Goal: Task Accomplishment & Management: Manage account settings

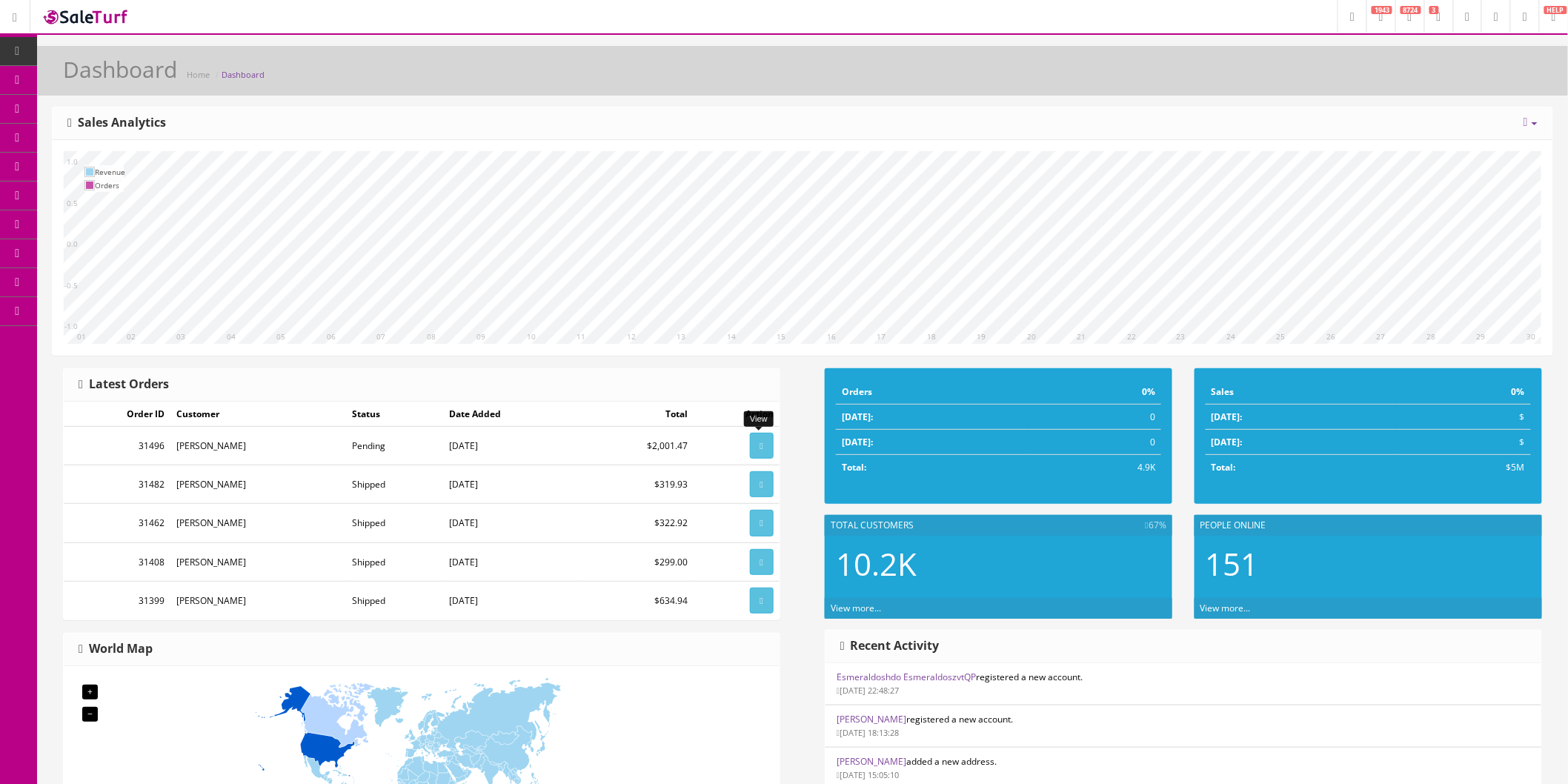
click at [760, 449] on icon at bounding box center [762, 445] width 3 height 9
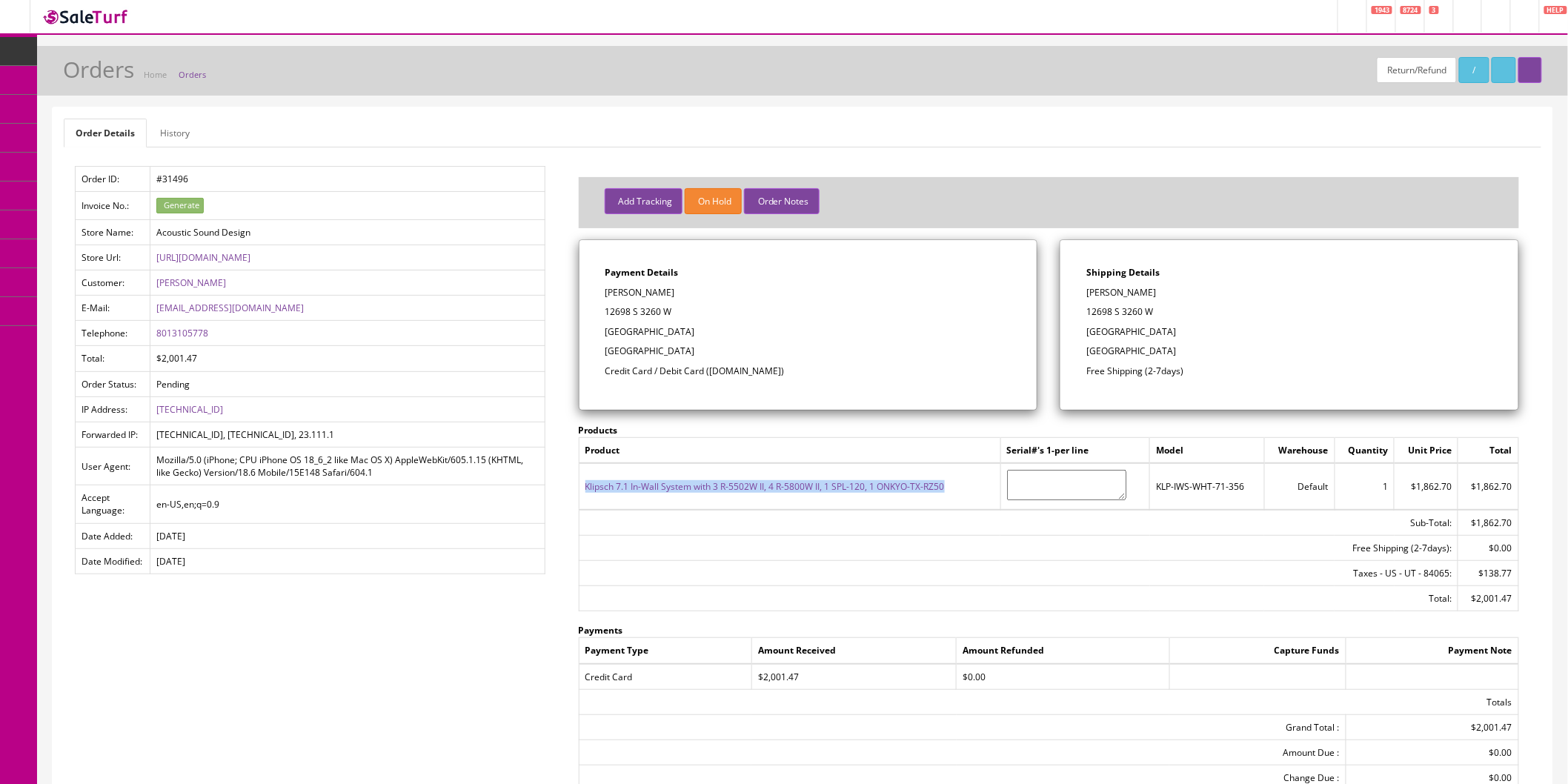
drag, startPoint x: 954, startPoint y: 488, endPoint x: 583, endPoint y: 494, distance: 371.0
click at [583, 494] on td "Klipsch 7.1 In-Wall System with 3 R-5502W II, 4 R-5800W II, 1 SPL-120, 1 ONKYO-…" at bounding box center [790, 486] width 421 height 46
copy link "Klipsch 7.1 In-Wall System with 3 R-5502W II, 4 R-5800W II, 1 SPL-120, 1 ONKYO-…"
click at [86, 76] on icon at bounding box center [79, 79] width 16 height 12
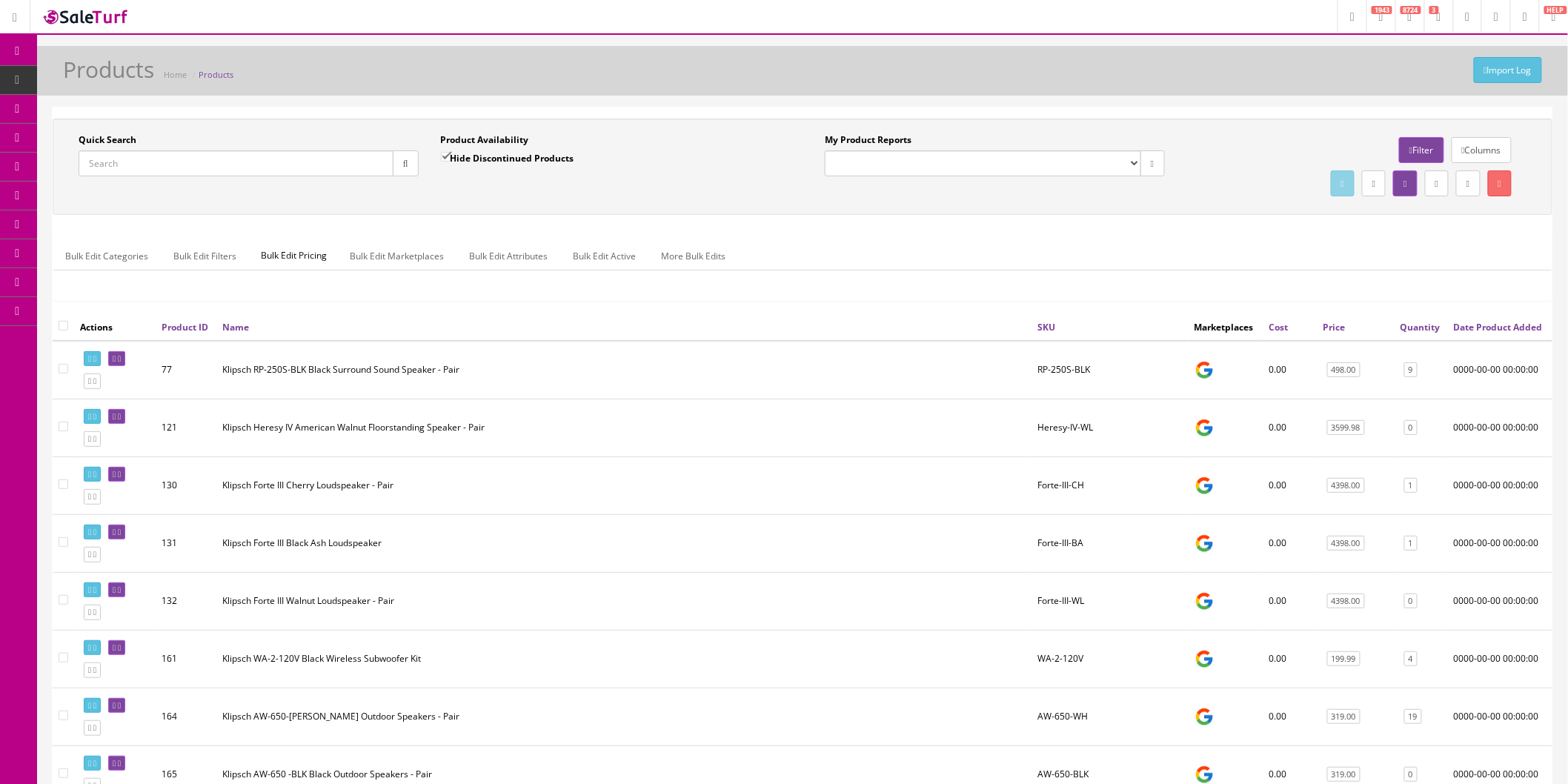
click at [280, 164] on input "Quick Search" at bounding box center [236, 163] width 315 height 26
paste input "Klipsch 7.1 In-Wall System with 3 R-5502W II, 4 R-5800W II, 1 SPL-120, 1 ONKYO-…"
click at [403, 163] on icon "button" at bounding box center [406, 164] width 6 height 9
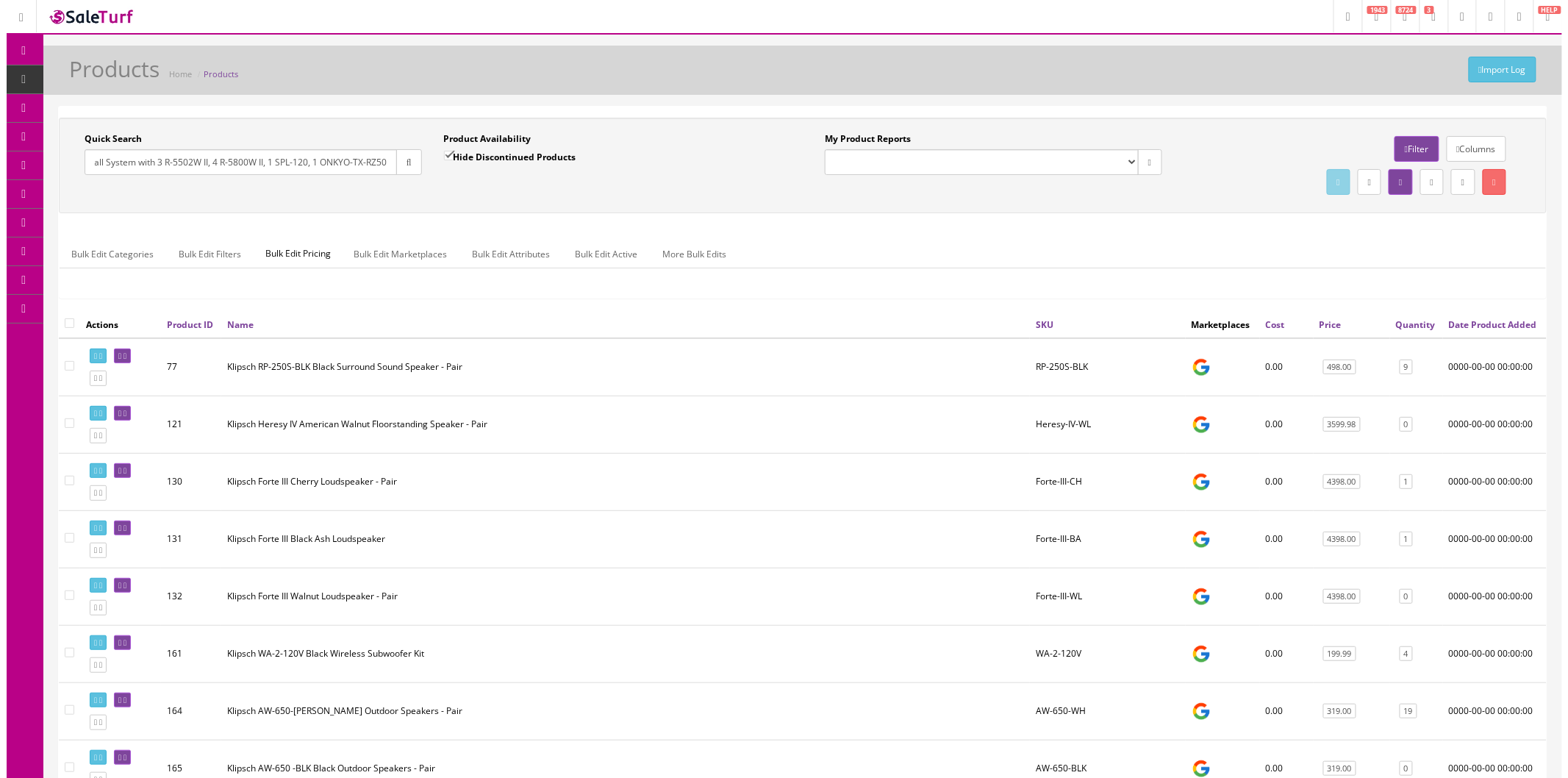
scroll to position [0, 0]
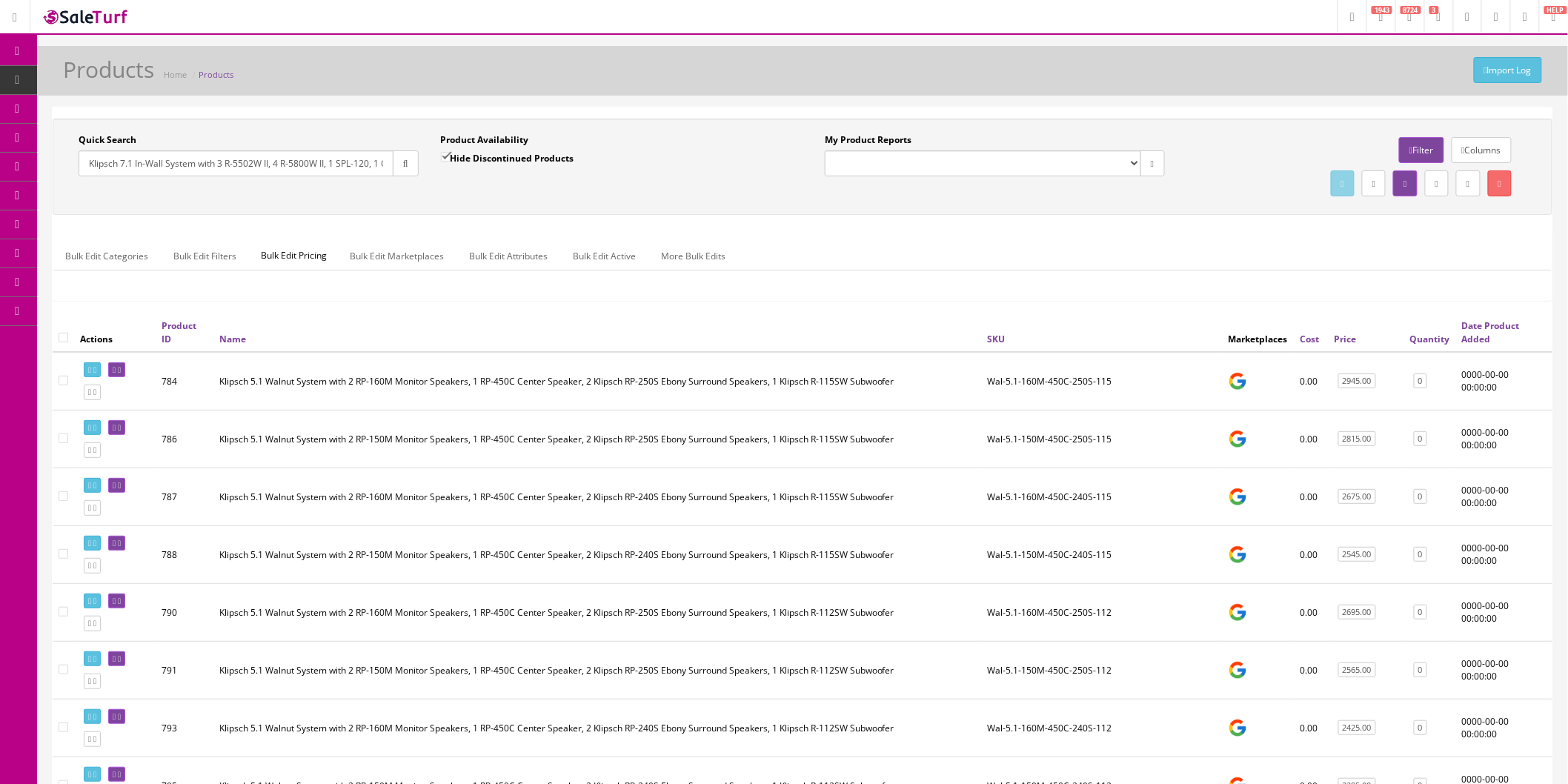
drag, startPoint x: 380, startPoint y: 159, endPoint x: 373, endPoint y: 160, distance: 7.1
click at [378, 159] on input "Klipsch 7.1 In-Wall System with 3 R-5502W II, 4 R-5800W II, 1 SPL-120, 1 ONKYO-…" at bounding box center [236, 163] width 315 height 26
drag, startPoint x: 364, startPoint y: 160, endPoint x: 105, endPoint y: 167, distance: 259.1
click at [105, 167] on input "Klipsch 7.1 In-Wall System with 3 R-5502W II, 4 R-5800W II, 1 SPL-120, 1 ONKYO-…" at bounding box center [236, 163] width 315 height 26
type input "Kli0, 1 ONKYO-TX-RZ50"
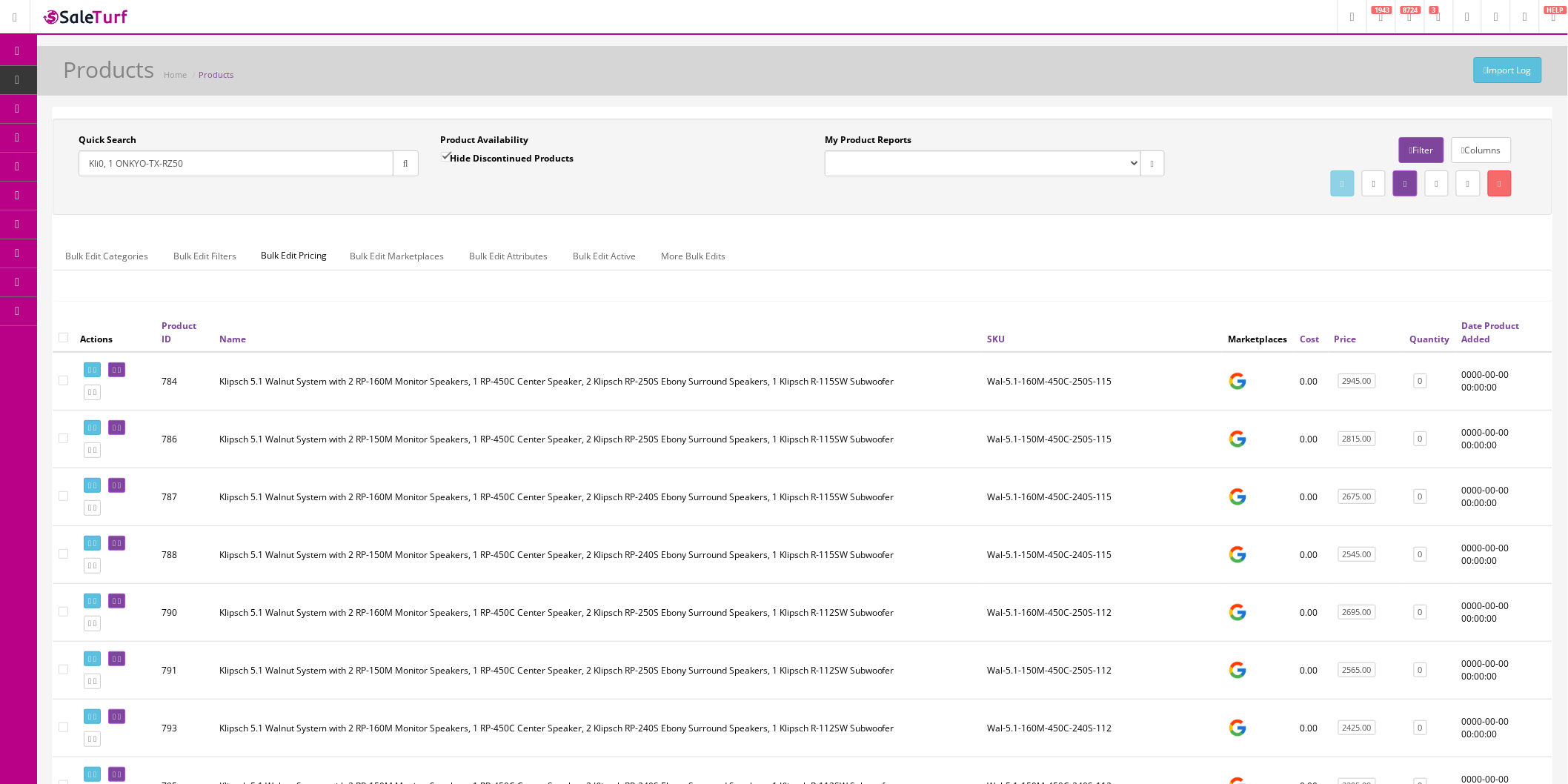
drag, startPoint x: 219, startPoint y: 163, endPoint x: 10, endPoint y: 163, distance: 209.0
click at [273, 165] on input "Quick Search" at bounding box center [236, 163] width 315 height 26
paste input "KLP-IWS-WHT-71-356"
type input "KLP-IWS-WHT-71-356"
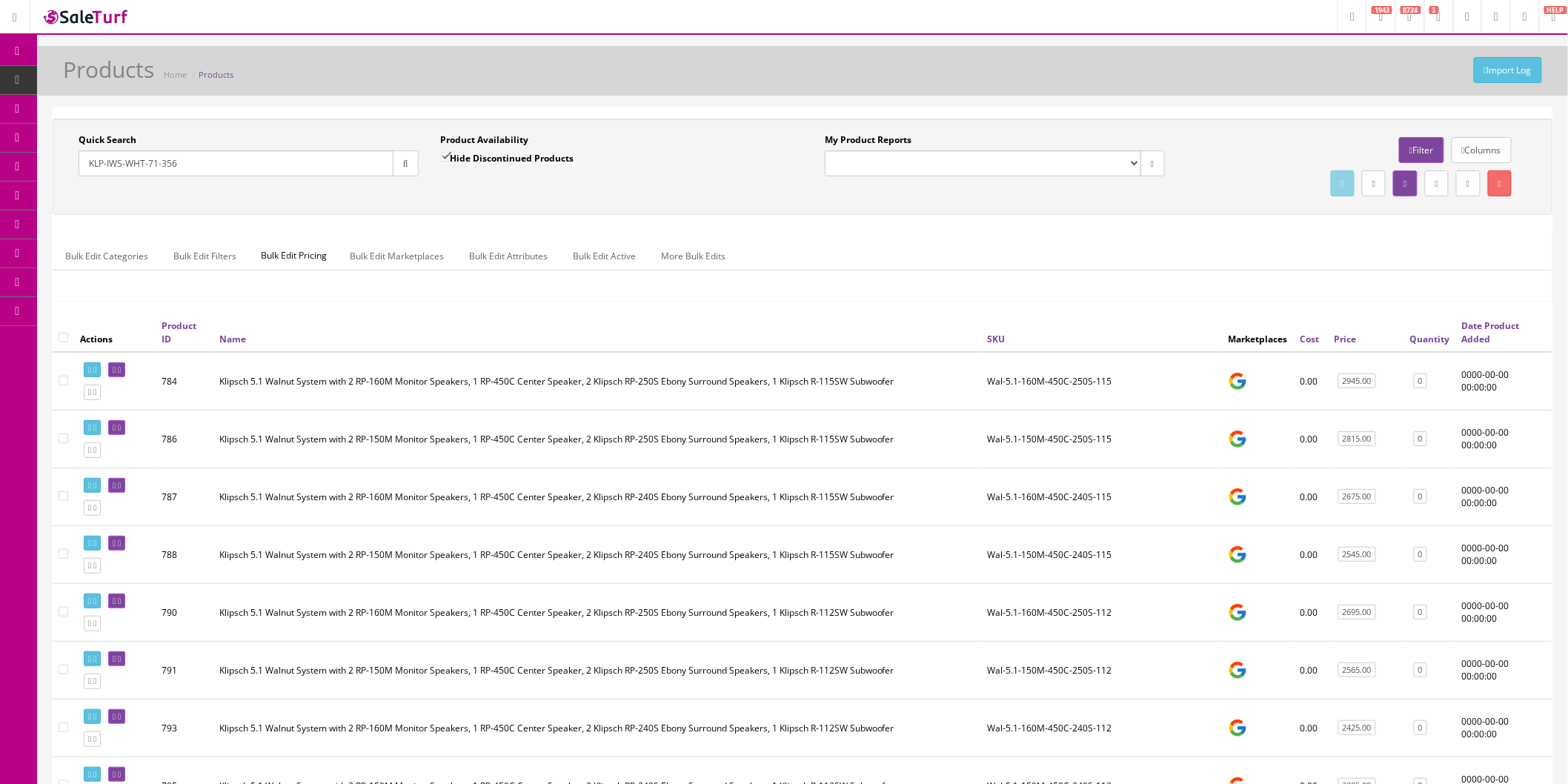
click at [409, 160] on button "button" at bounding box center [405, 163] width 26 height 26
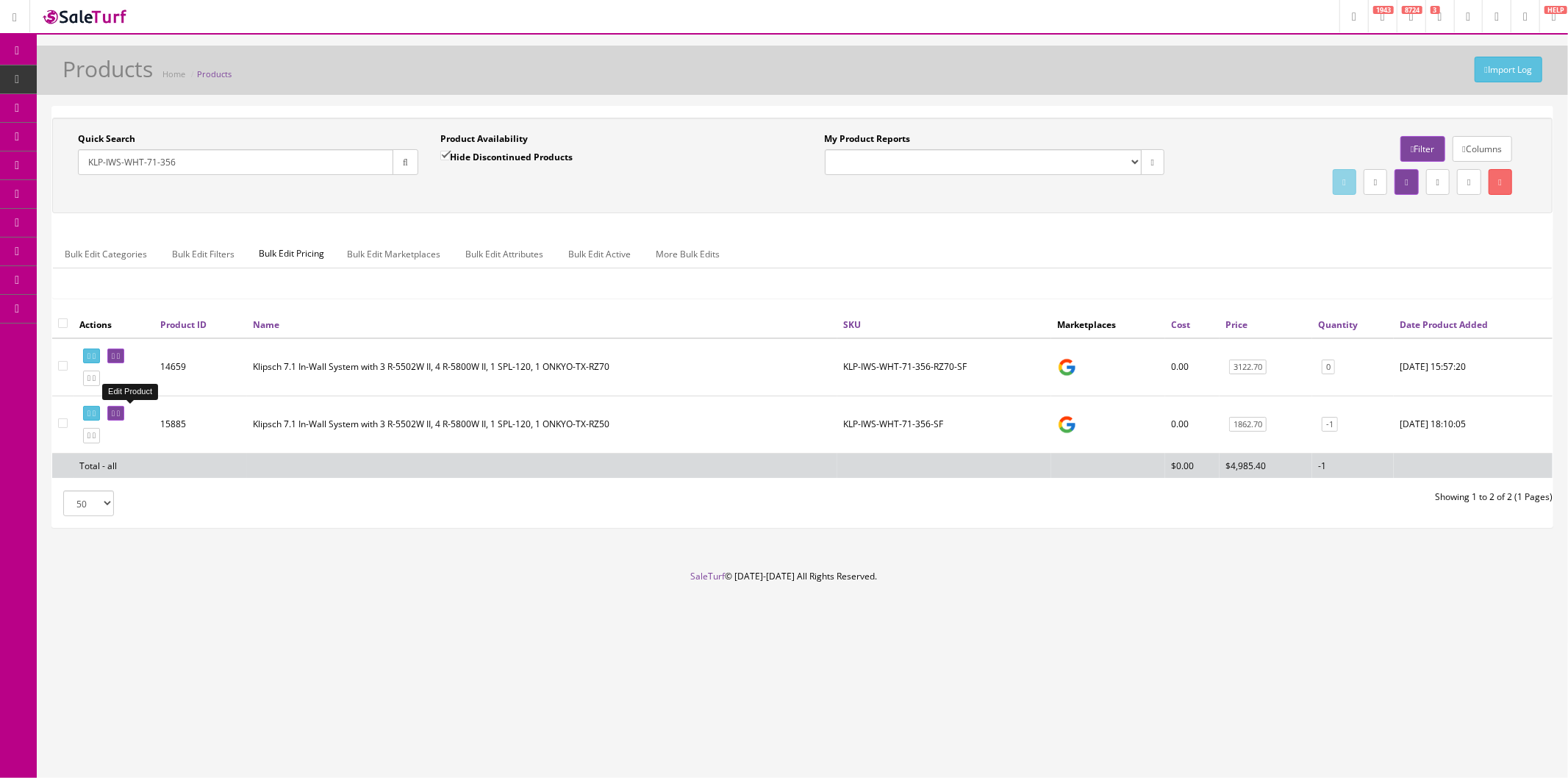
click at [120, 410] on icon at bounding box center [119, 414] width 3 height 8
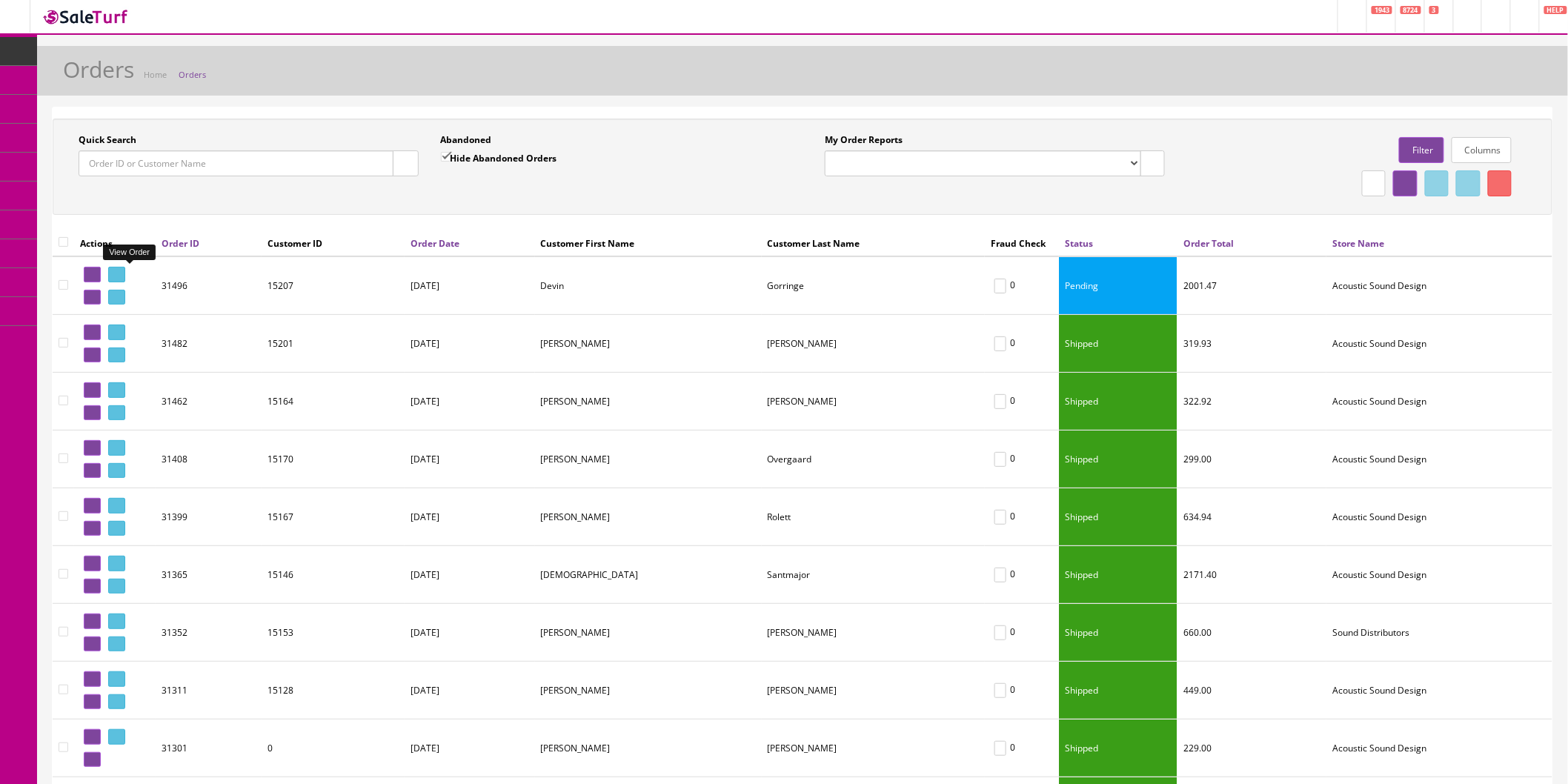
click at [121, 274] on icon at bounding box center [120, 274] width 3 height 8
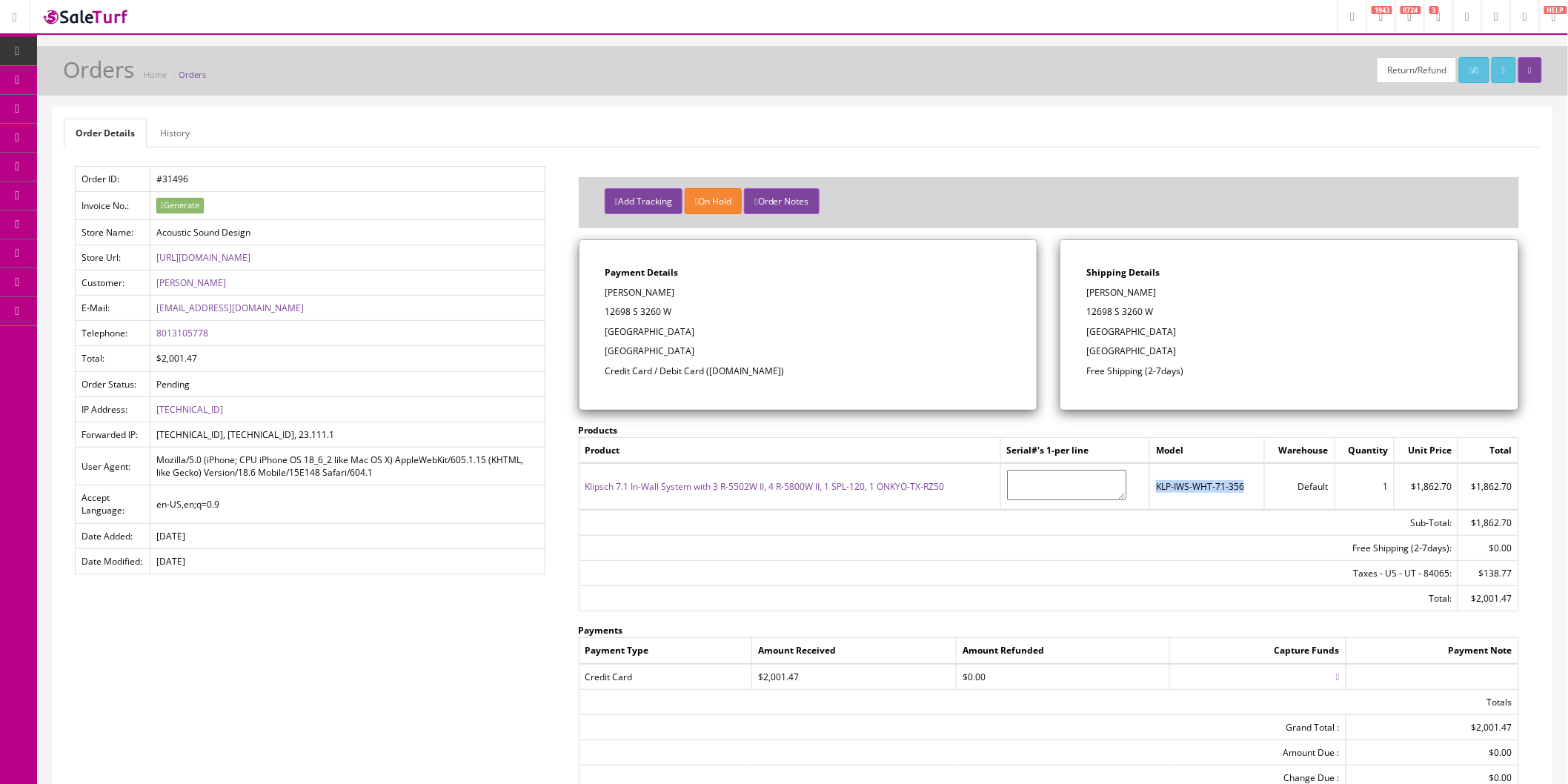
drag, startPoint x: 1248, startPoint y: 487, endPoint x: 1158, endPoint y: 489, distance: 90.0
click at [1158, 489] on td "KLP-IWS-WHT-71-356" at bounding box center [1206, 486] width 114 height 46
copy td "KLP-IWS-WHT-71-356"
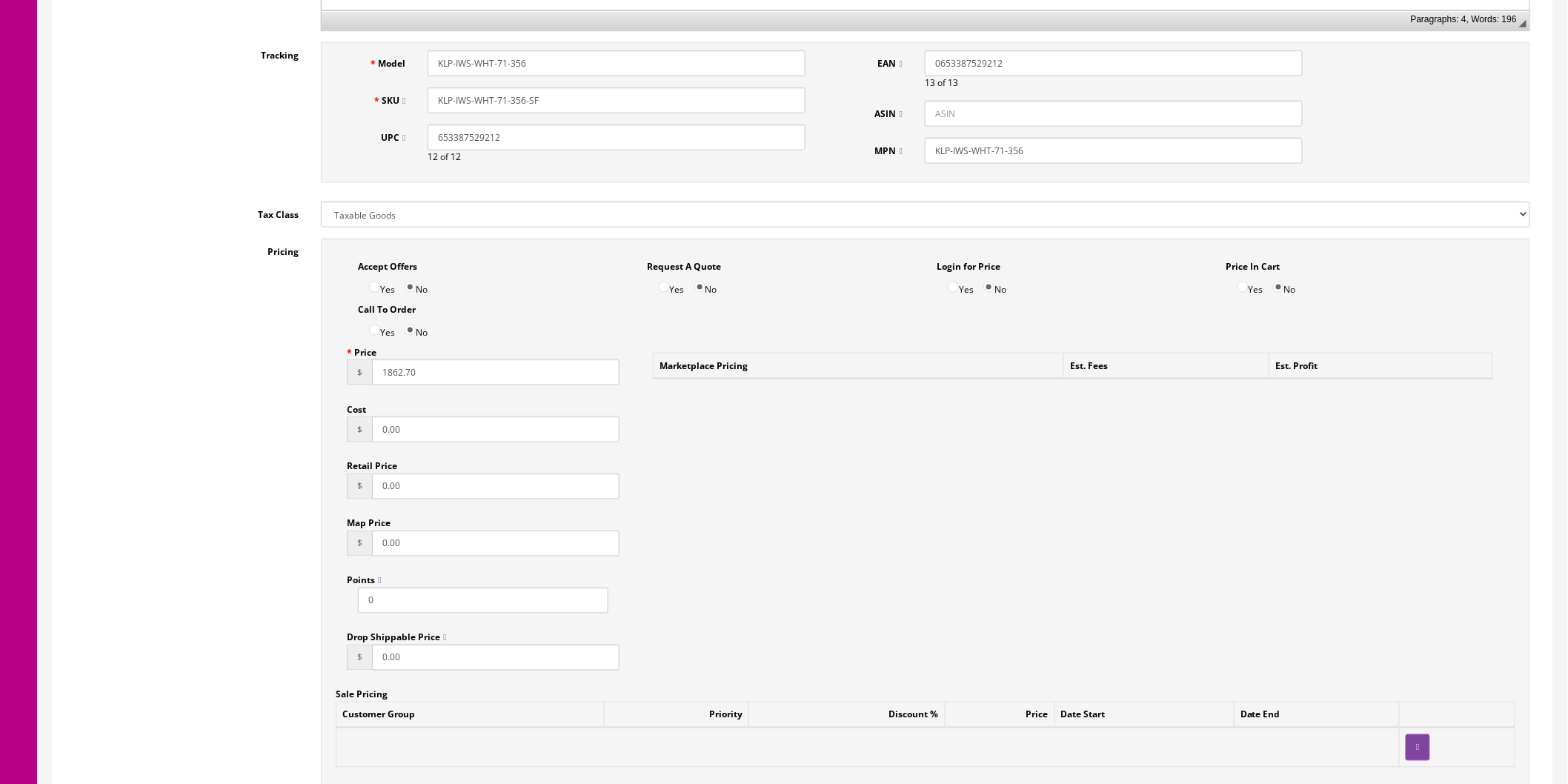
scroll to position [856, 0]
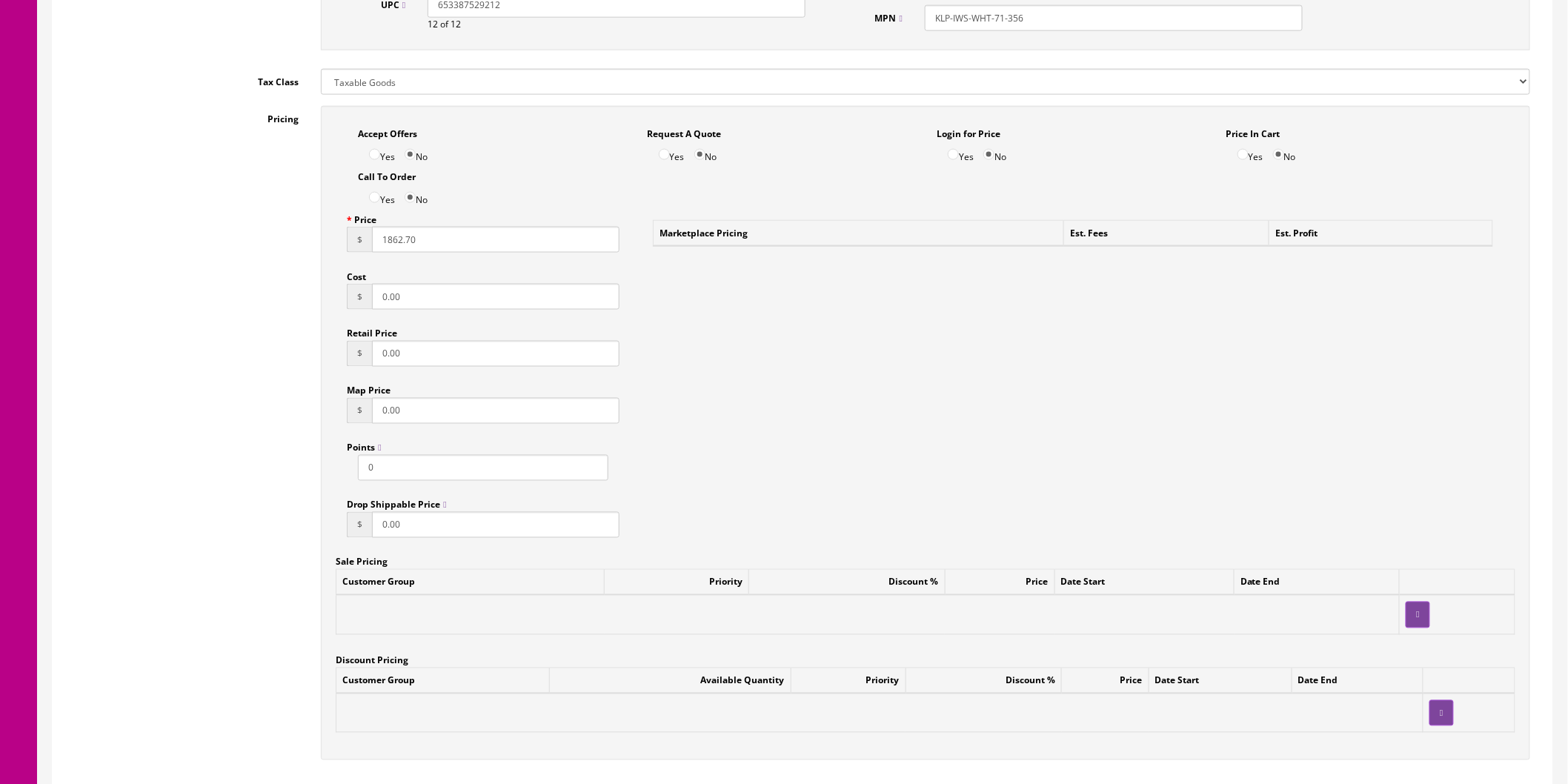
drag, startPoint x: 432, startPoint y: 243, endPoint x: 372, endPoint y: 242, distance: 60.0
click at [372, 242] on input "1862.70" at bounding box center [495, 239] width 248 height 26
type input "2734.00"
click at [960, 372] on div "Accept Offers Yes No Request A Quote Yes No Login for Price Yes No Price In Car…" at bounding box center [926, 433] width 1209 height 654
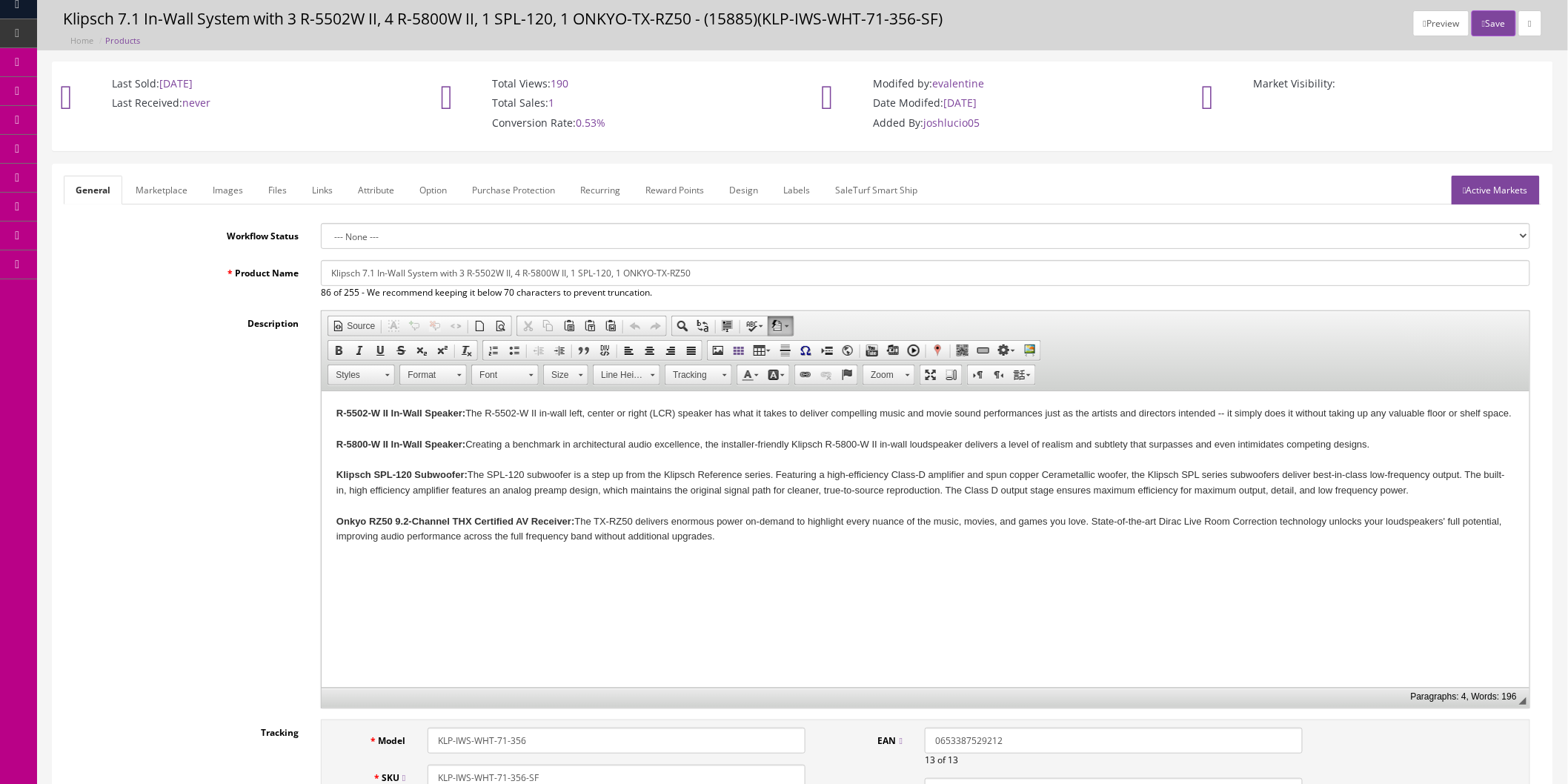
scroll to position [24, 0]
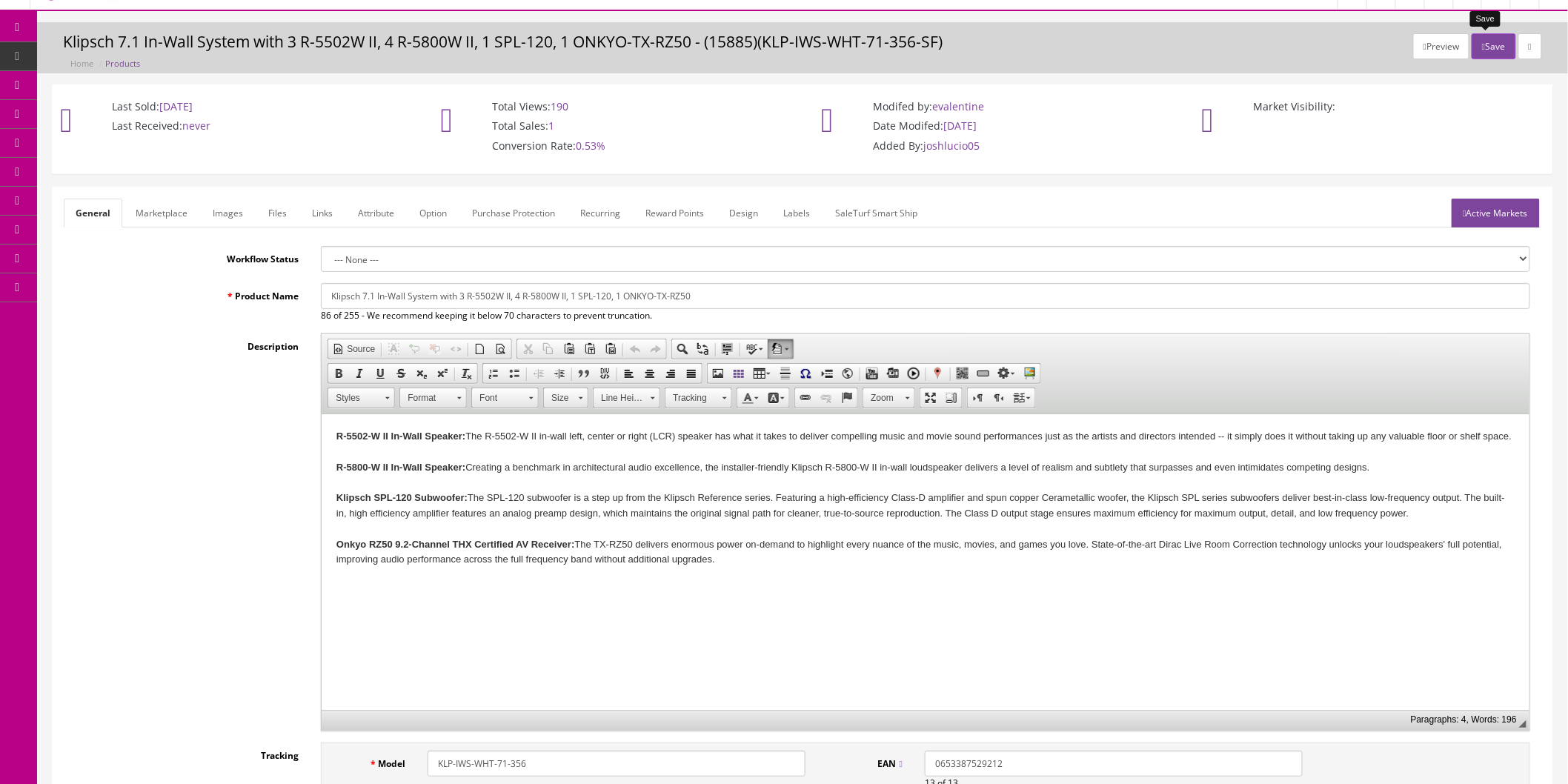
click at [1486, 47] on button "Save" at bounding box center [1493, 46] width 44 height 26
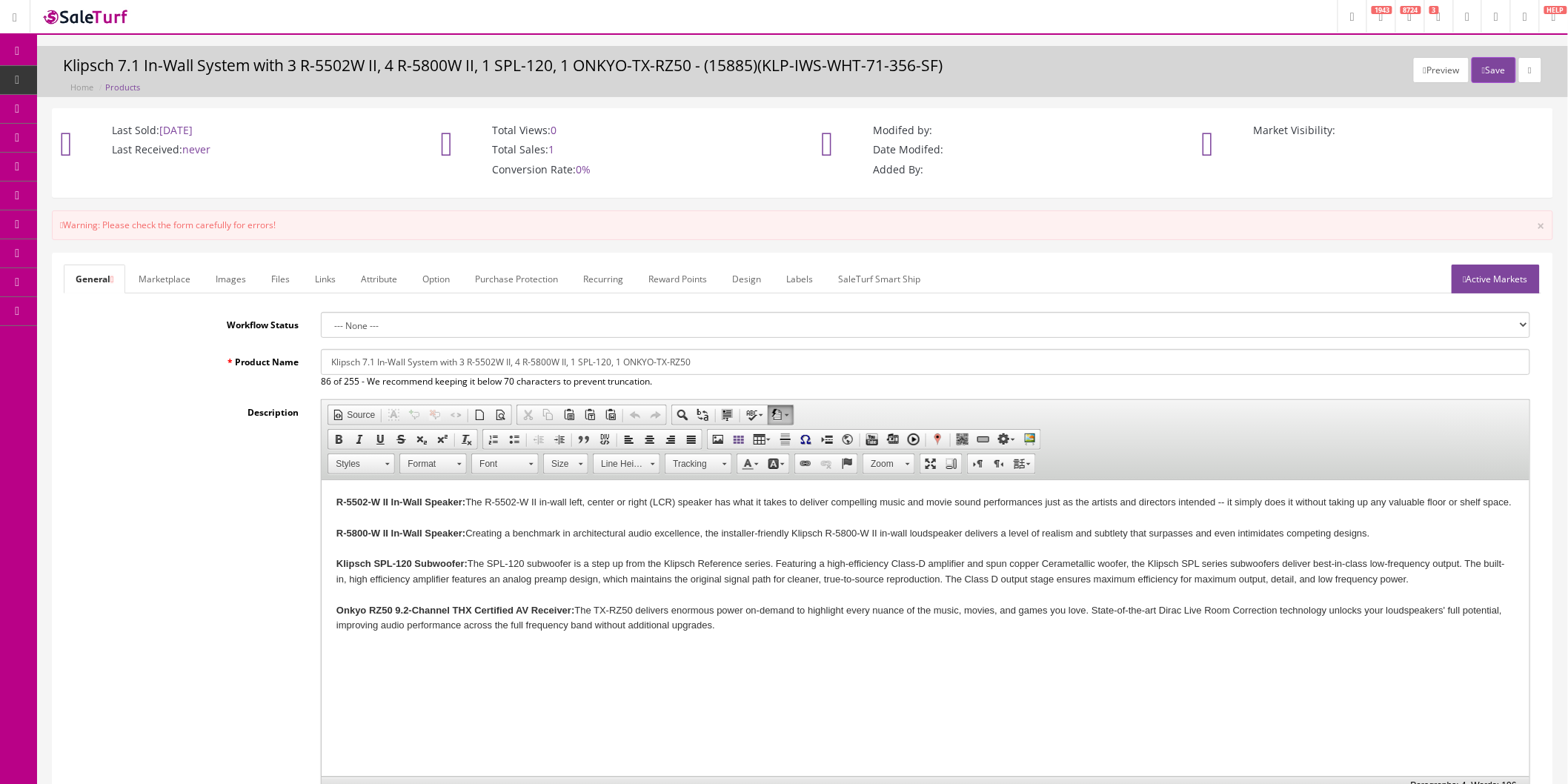
click at [1496, 285] on link "Active Markets" at bounding box center [1496, 278] width 88 height 29
click at [1465, 394] on input"] "Google Shopping" at bounding box center [1468, 396] width 9 height 9
checkbox input"] "false"
click at [1486, 63] on button "Save" at bounding box center [1493, 70] width 44 height 26
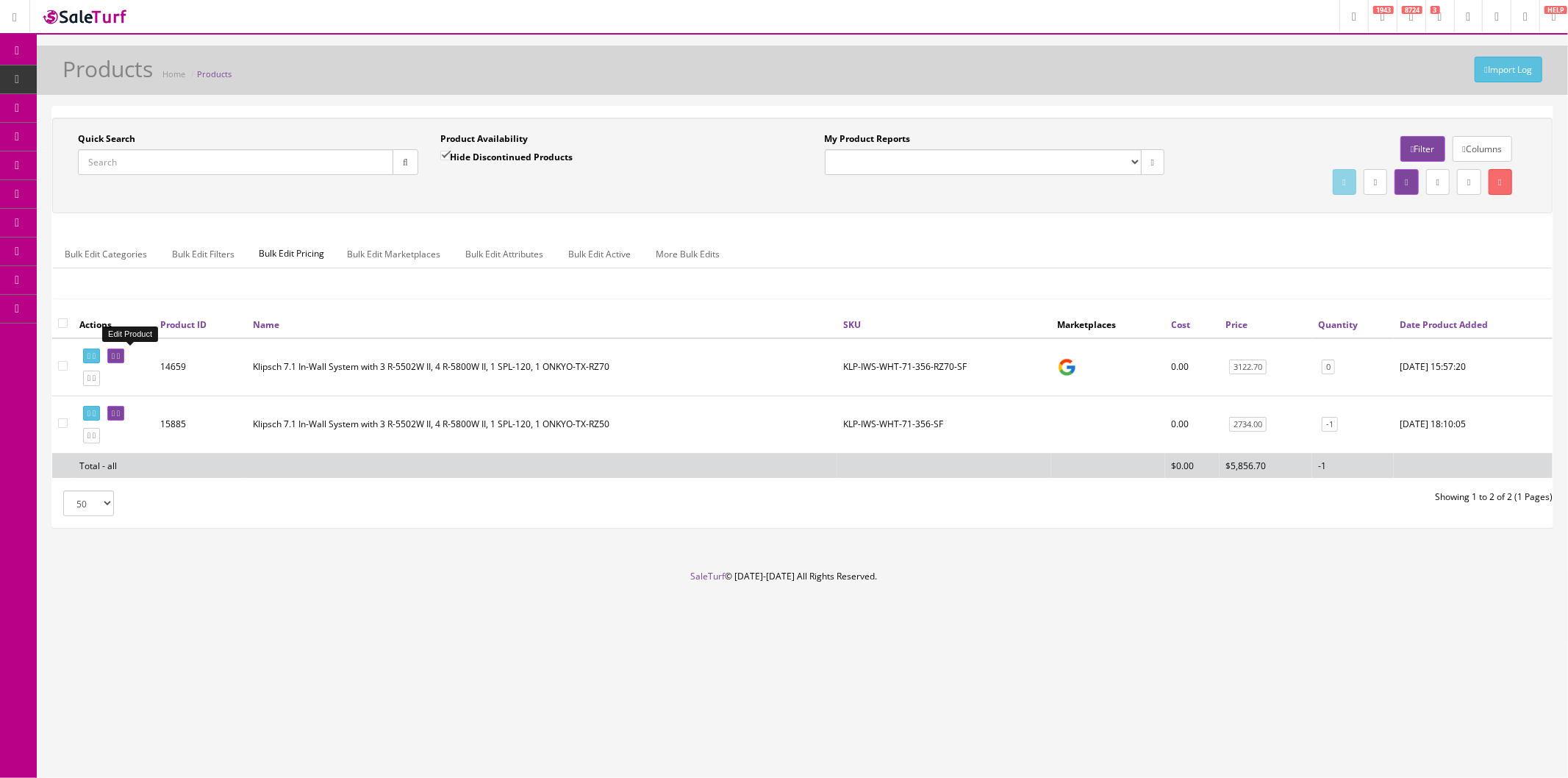
click at [120, 355] on icon at bounding box center [119, 356] width 3 height 8
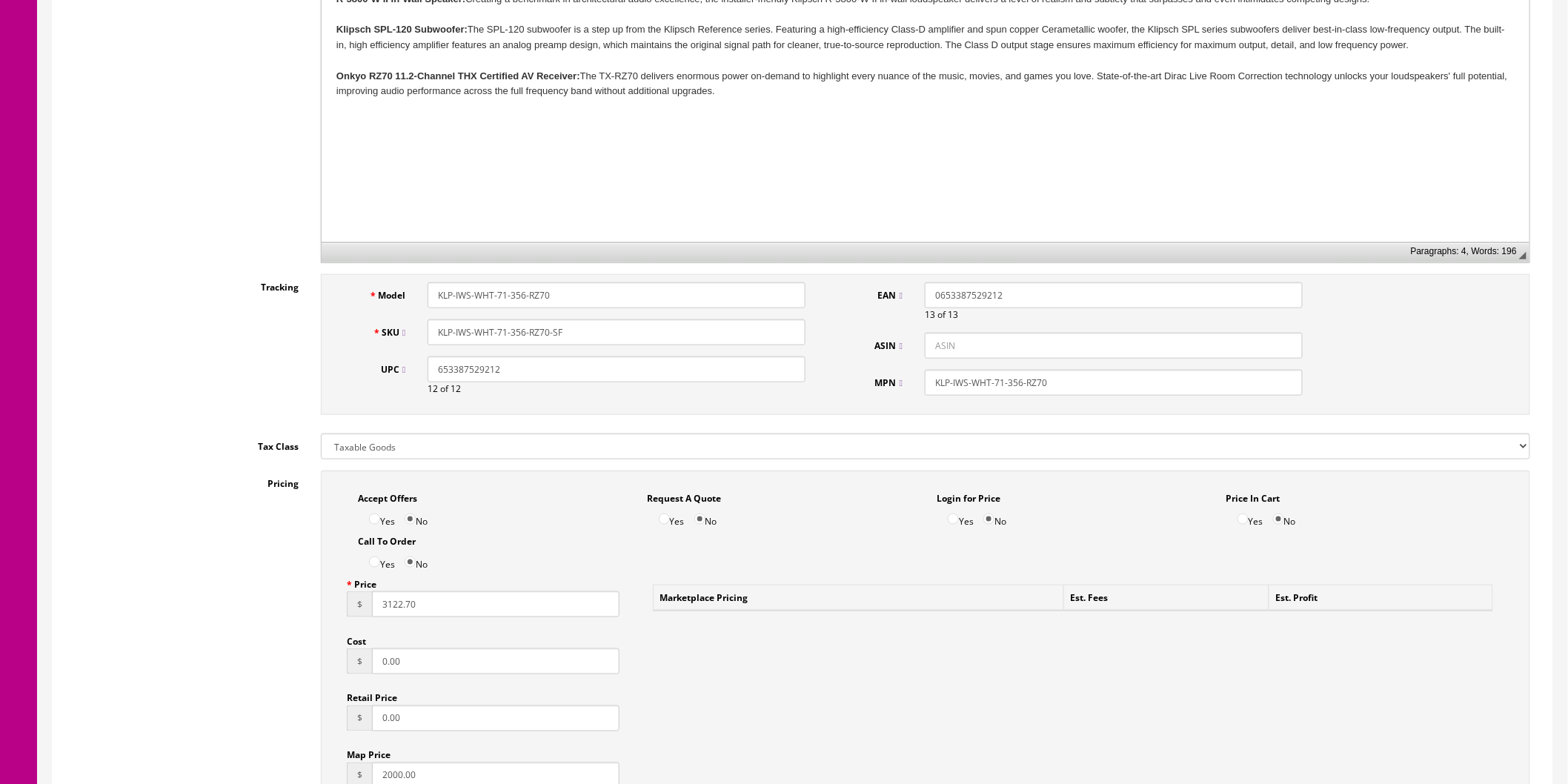
scroll to position [493, 0]
drag, startPoint x: 435, startPoint y: 605, endPoint x: 350, endPoint y: 608, distance: 85.1
click at [350, 608] on div "$ 3122.70" at bounding box center [483, 602] width 273 height 26
type input "3934"
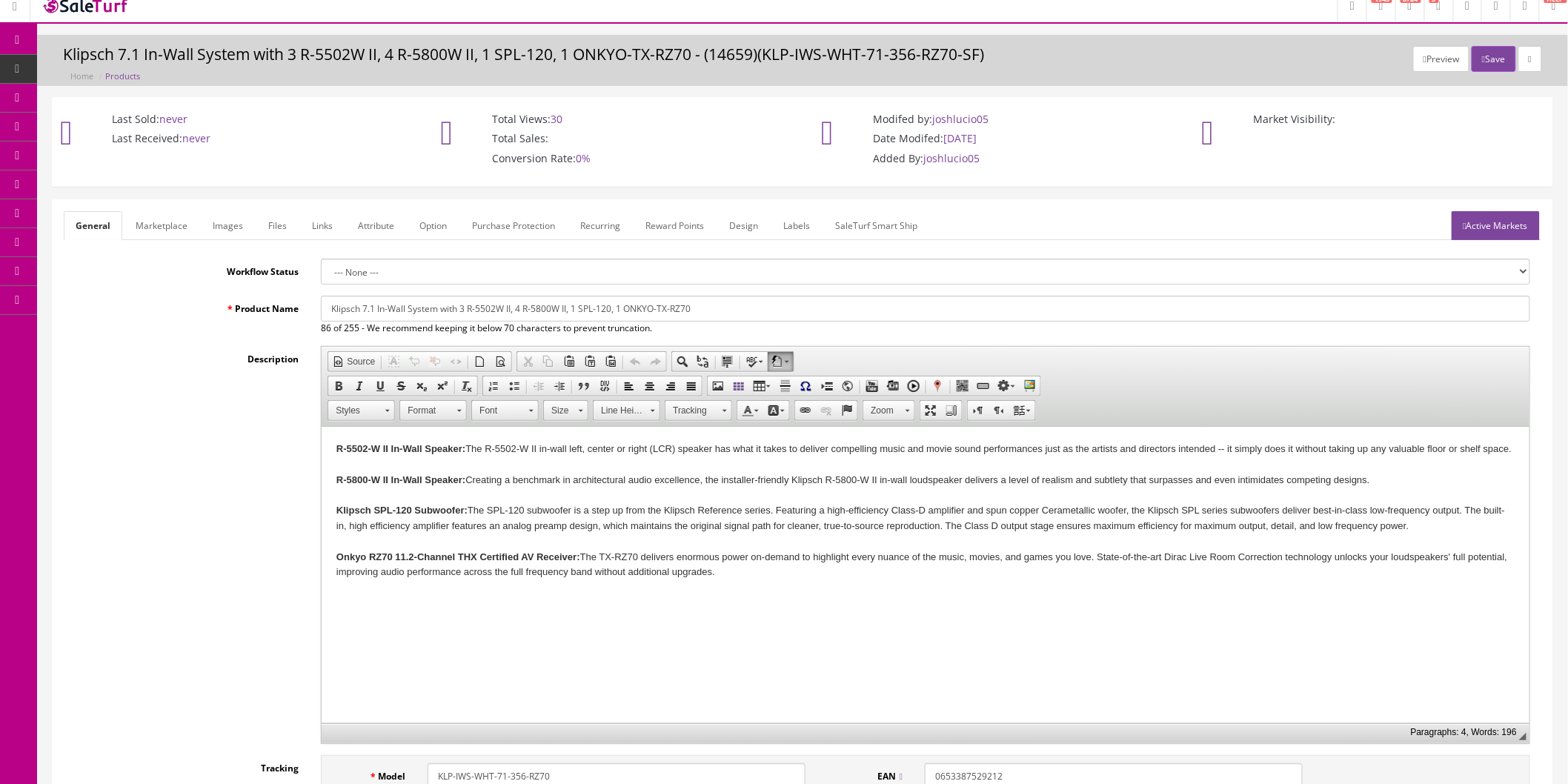
scroll to position [0, 0]
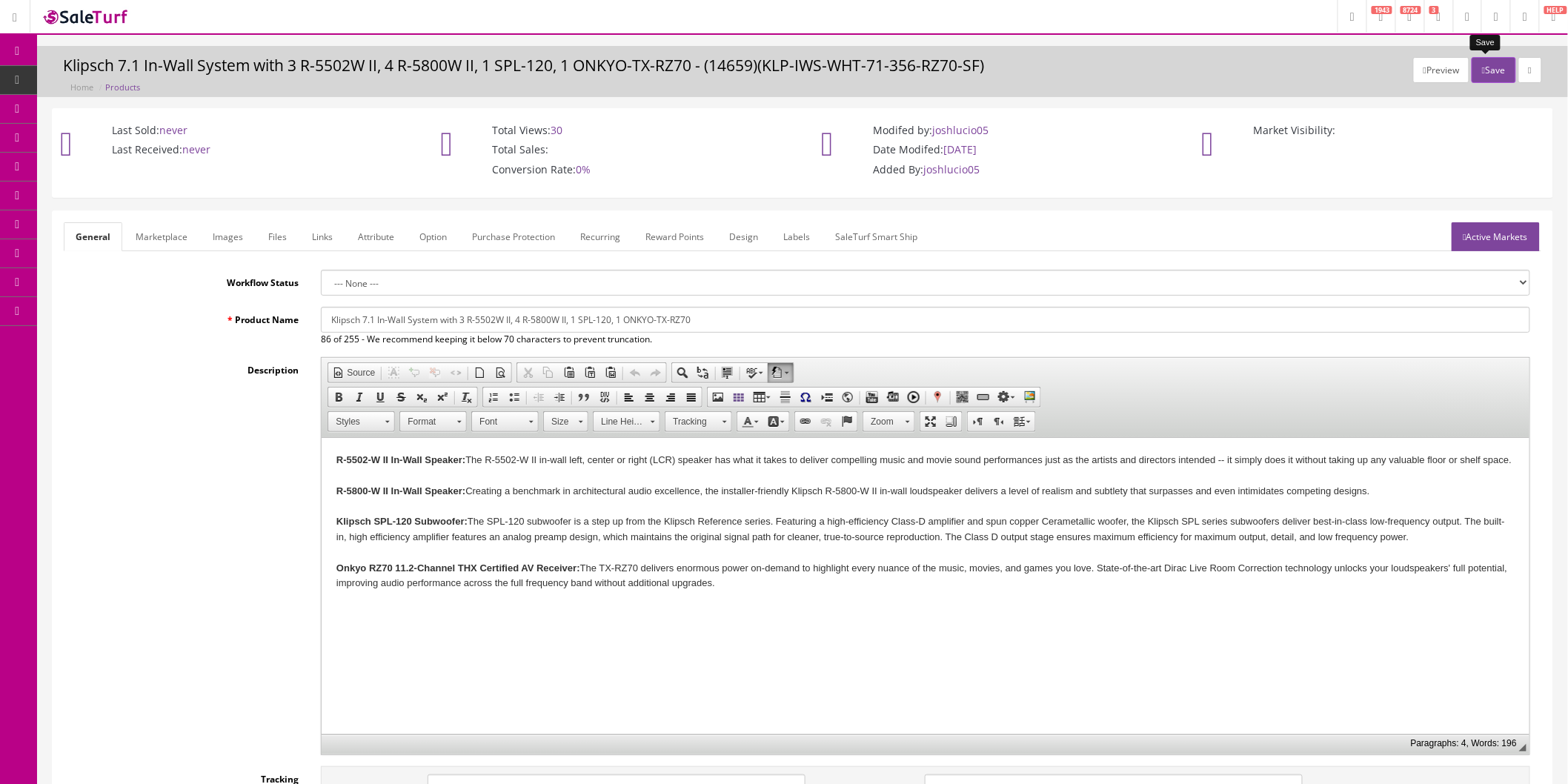
click at [1485, 70] on button "Save" at bounding box center [1493, 70] width 44 height 26
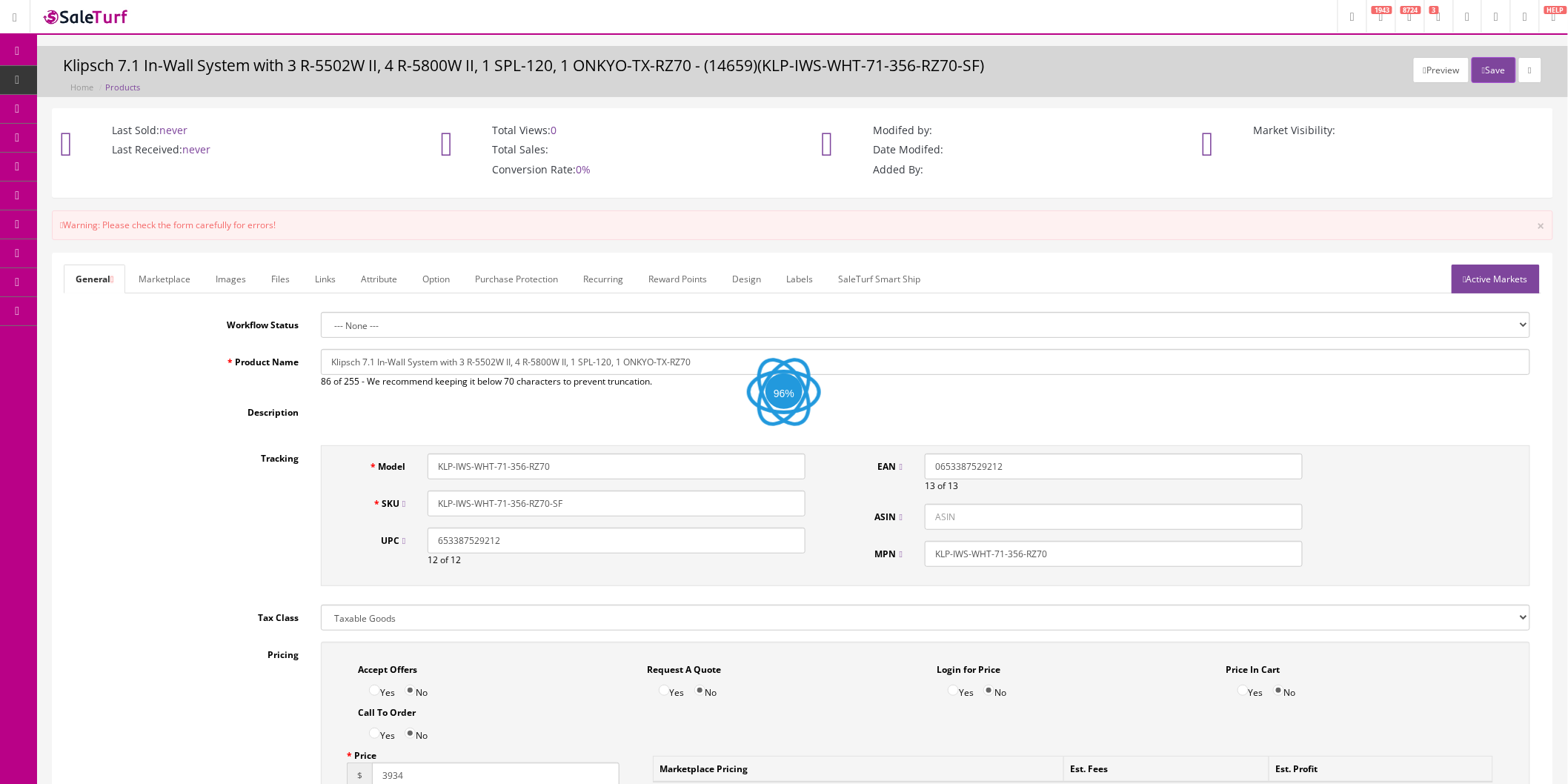
click at [1475, 278] on link "Active Markets" at bounding box center [1496, 278] width 88 height 29
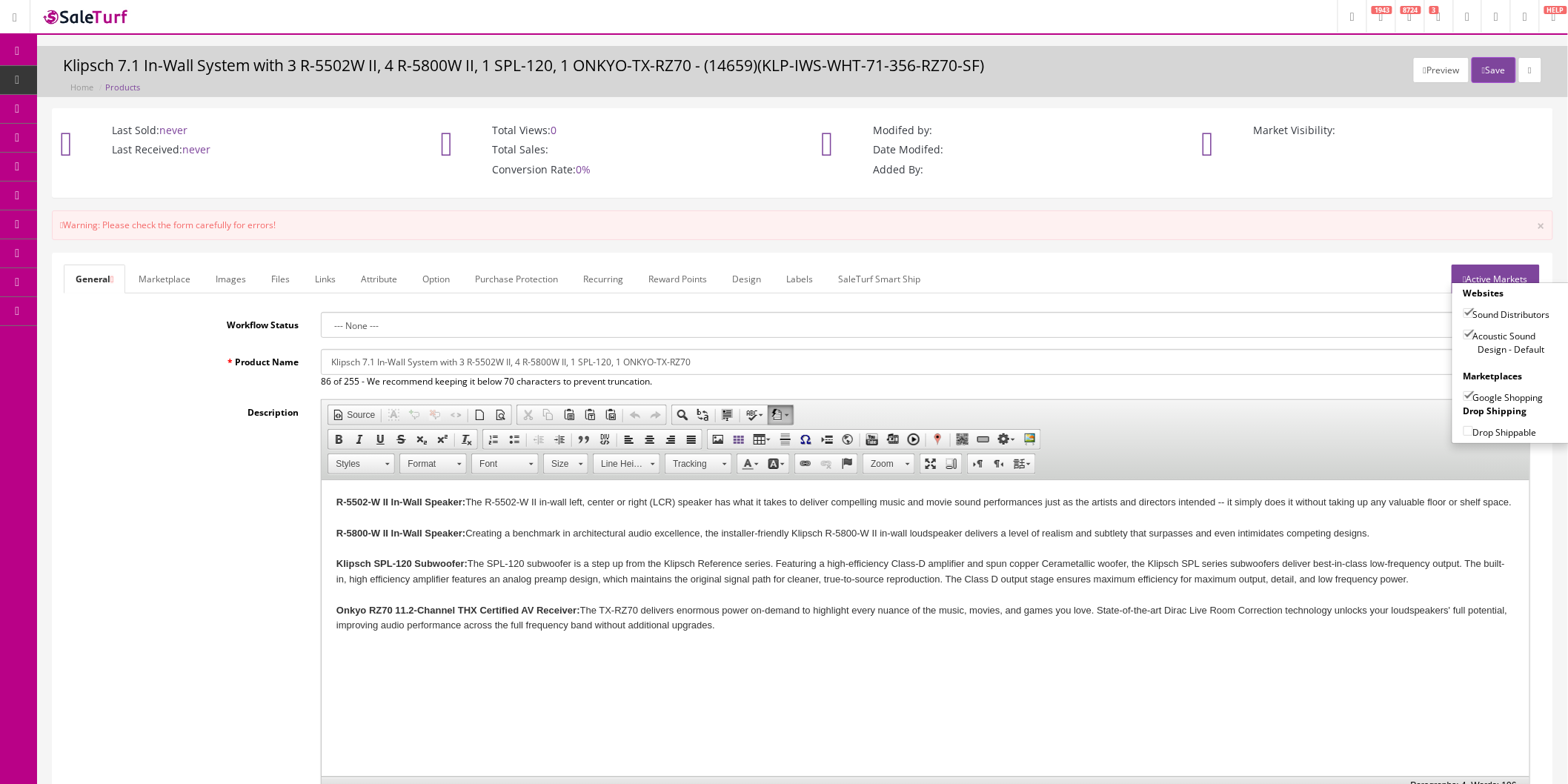
click at [1463, 399] on input"] "Google Shopping" at bounding box center [1468, 396] width 9 height 9
checkbox input"] "false"
click at [1486, 72] on button "Save" at bounding box center [1493, 70] width 44 height 26
